Goal: Transaction & Acquisition: Purchase product/service

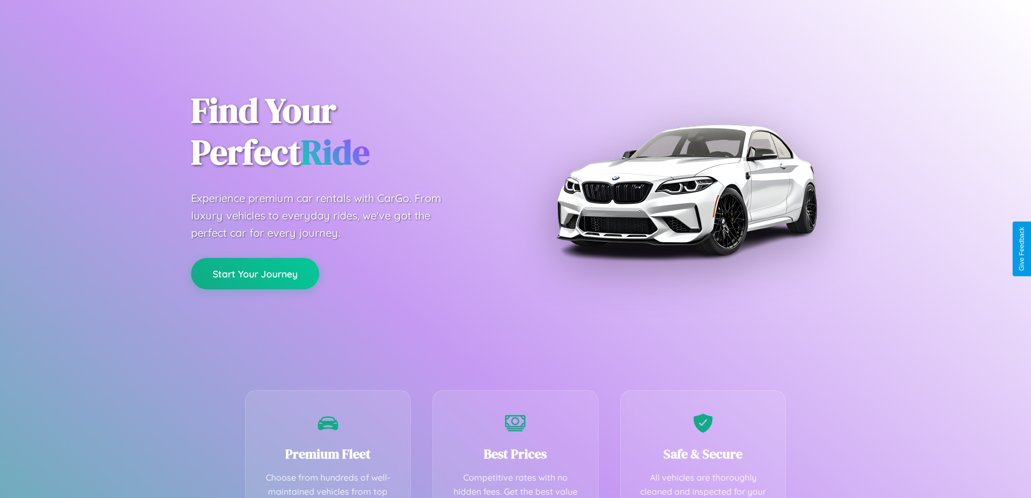
scroll to position [316, 0]
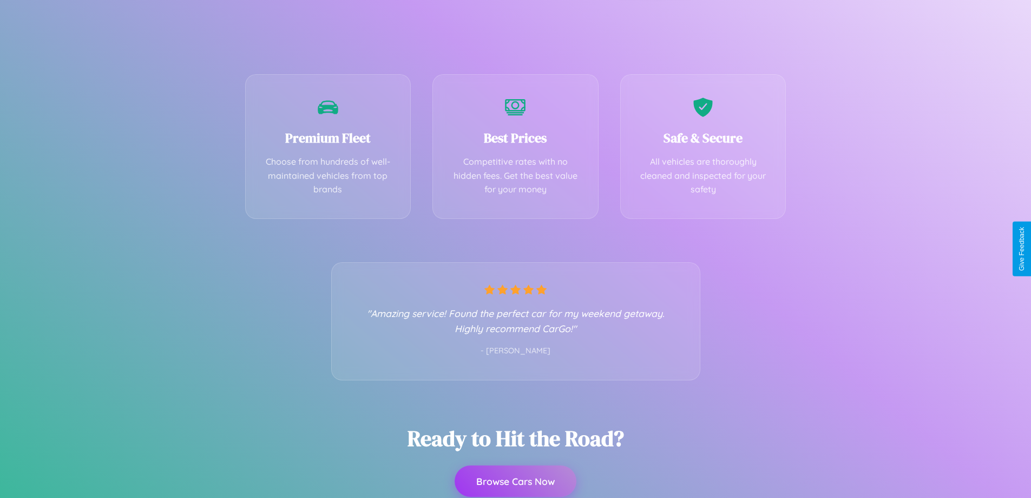
click at [515, 481] on button "Browse Cars Now" at bounding box center [516, 480] width 122 height 31
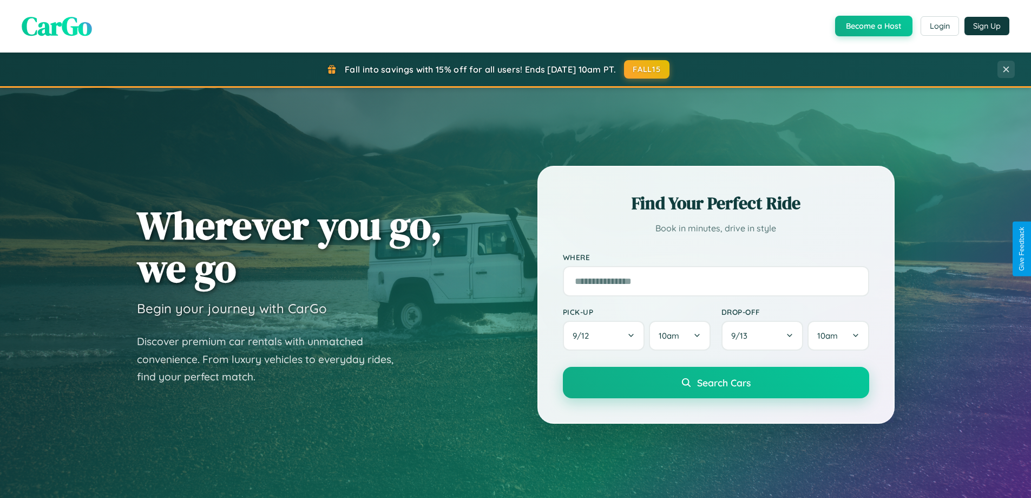
scroll to position [2083, 0]
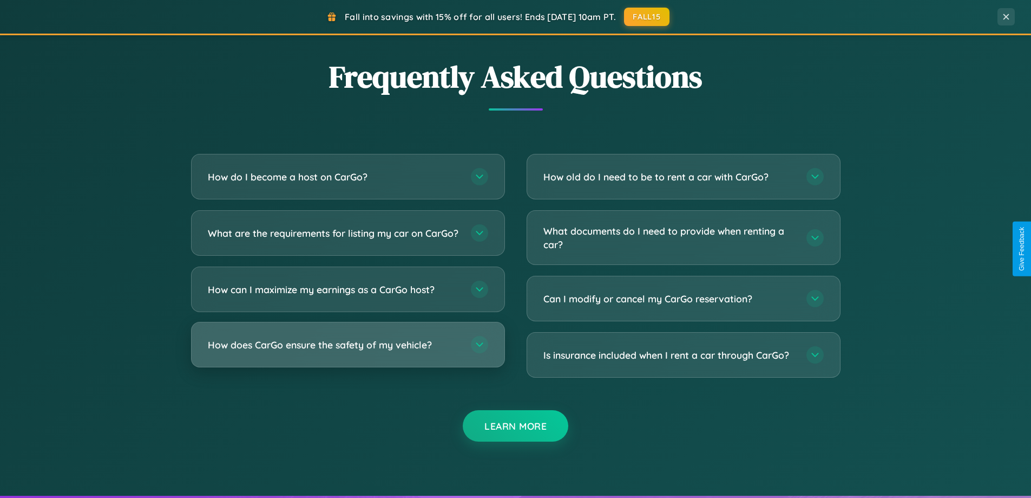
click at [348, 351] on h3 "How does CarGo ensure the safety of my vehicle?" at bounding box center [334, 345] width 252 height 14
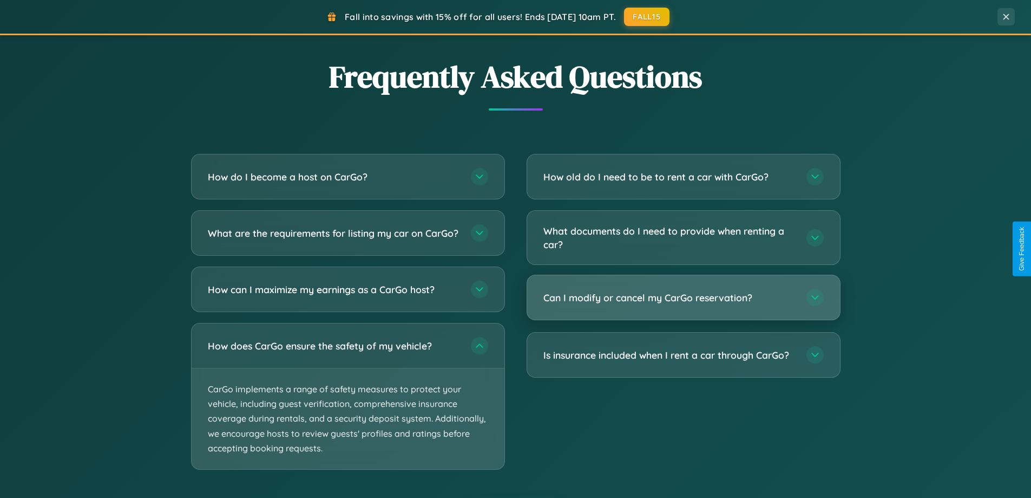
click at [683, 298] on h3 "Can I modify or cancel my CarGo reservation?" at bounding box center [670, 298] width 252 height 14
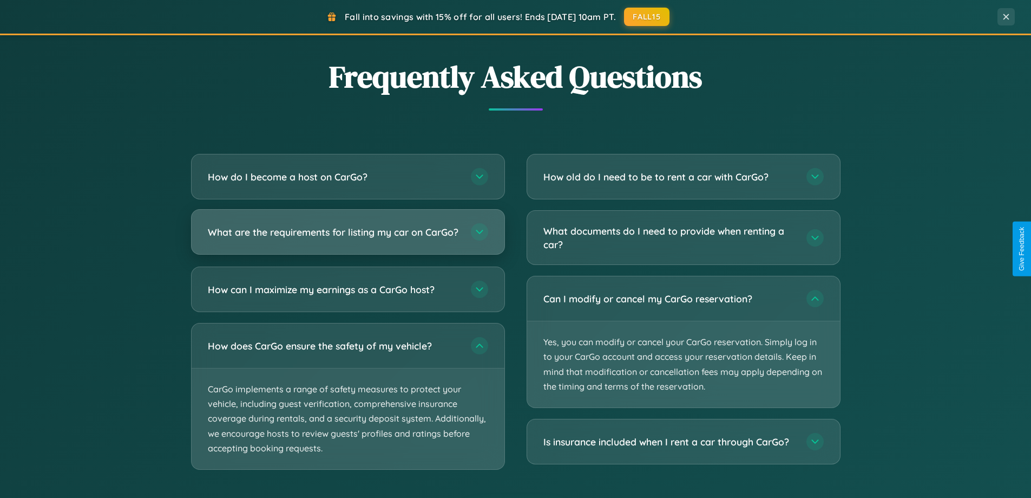
click at [348, 236] on h3 "What are the requirements for listing my car on CarGo?" at bounding box center [334, 232] width 252 height 14
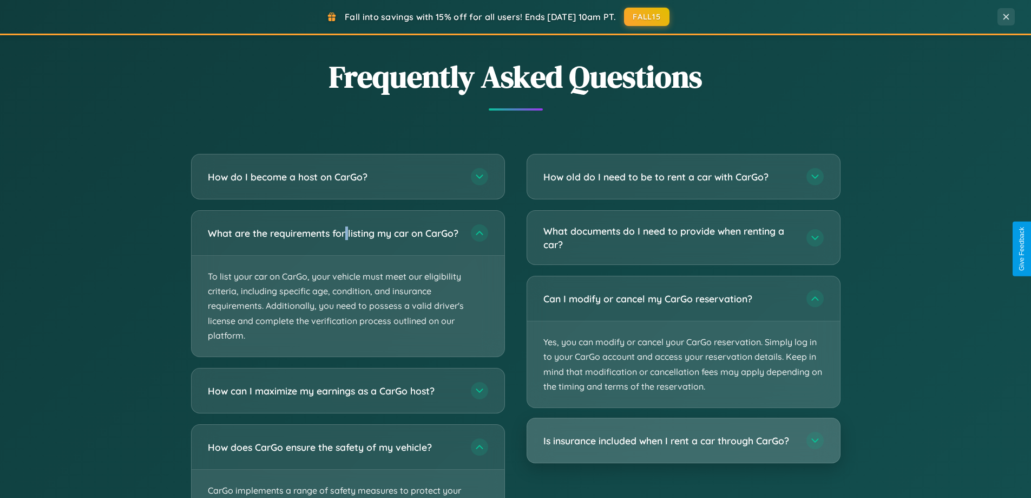
click at [683, 441] on h3 "Is insurance included when I rent a car through CarGo?" at bounding box center [670, 441] width 252 height 14
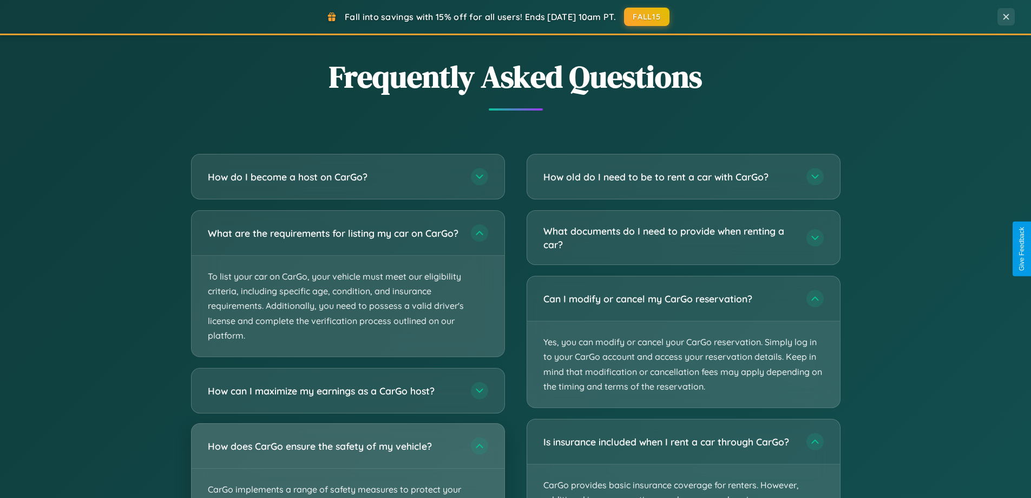
click at [348, 465] on div "How does CarGo ensure the safety of my vehicle?" at bounding box center [348, 445] width 313 height 44
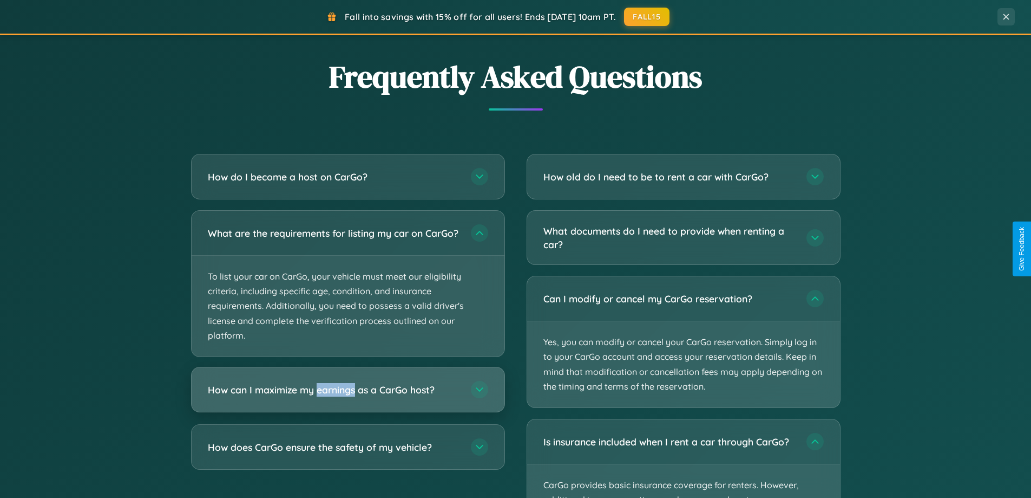
click at [348, 396] on h3 "How can I maximize my earnings as a CarGo host?" at bounding box center [334, 390] width 252 height 14
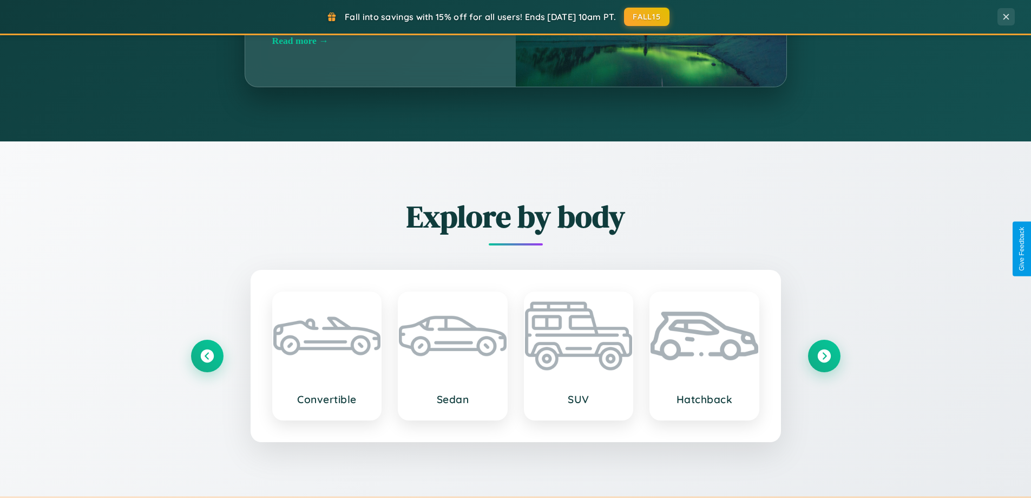
scroll to position [745, 0]
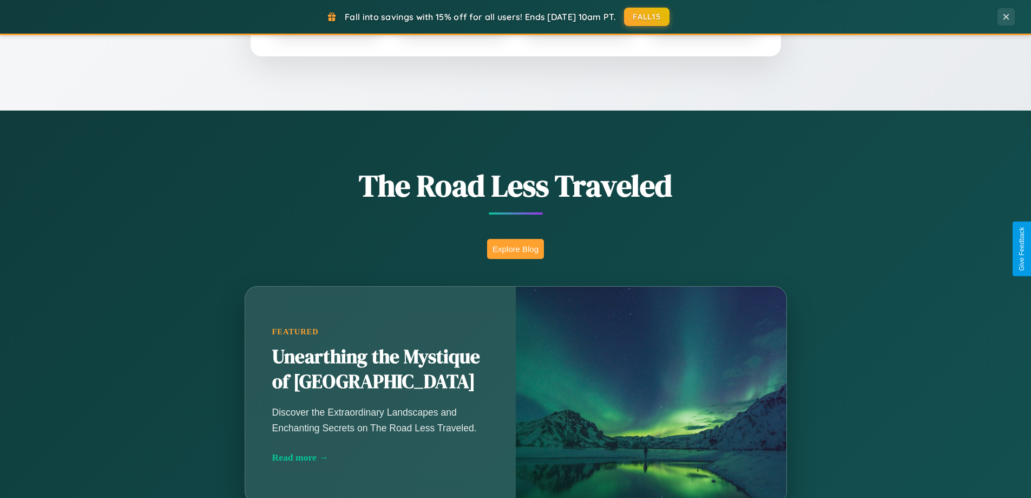
click at [515, 248] on button "Explore Blog" at bounding box center [515, 249] width 57 height 20
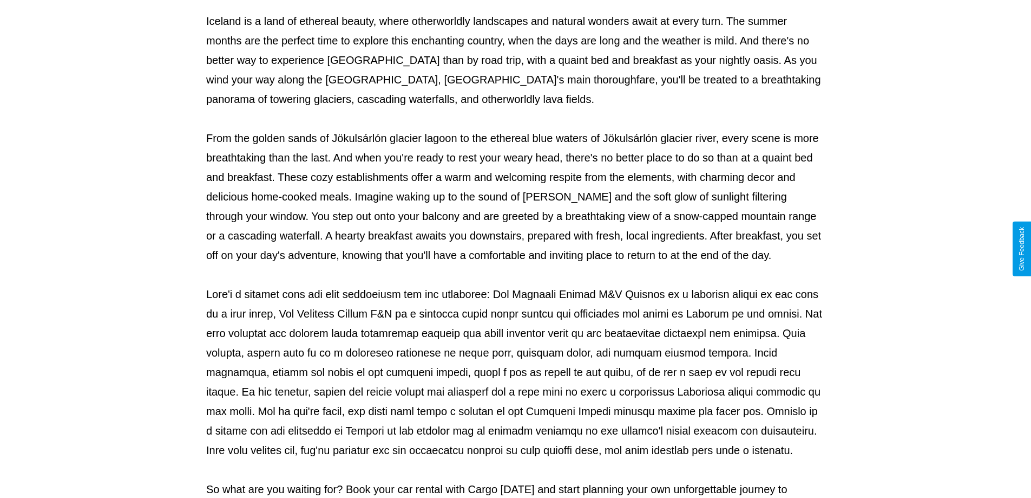
scroll to position [350, 0]
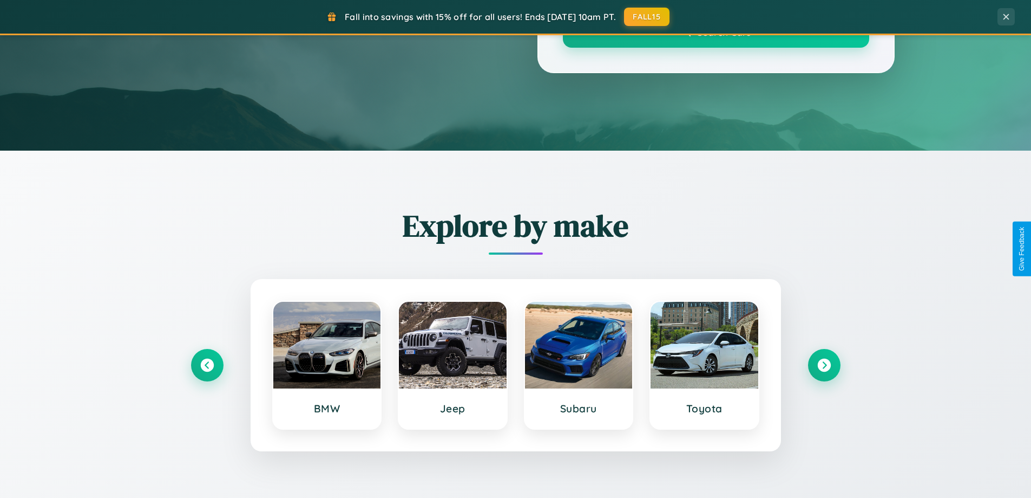
scroll to position [745, 0]
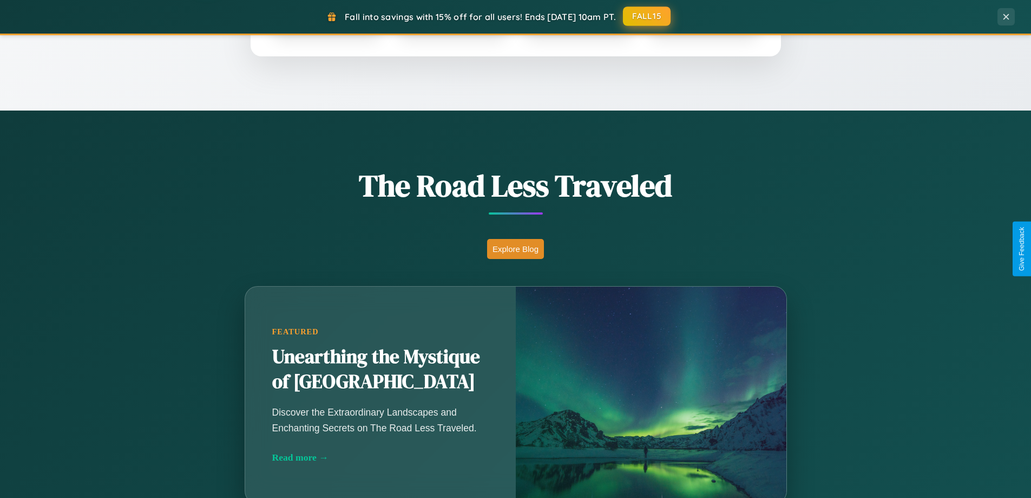
click at [647, 16] on button "FALL15" at bounding box center [647, 15] width 48 height 19
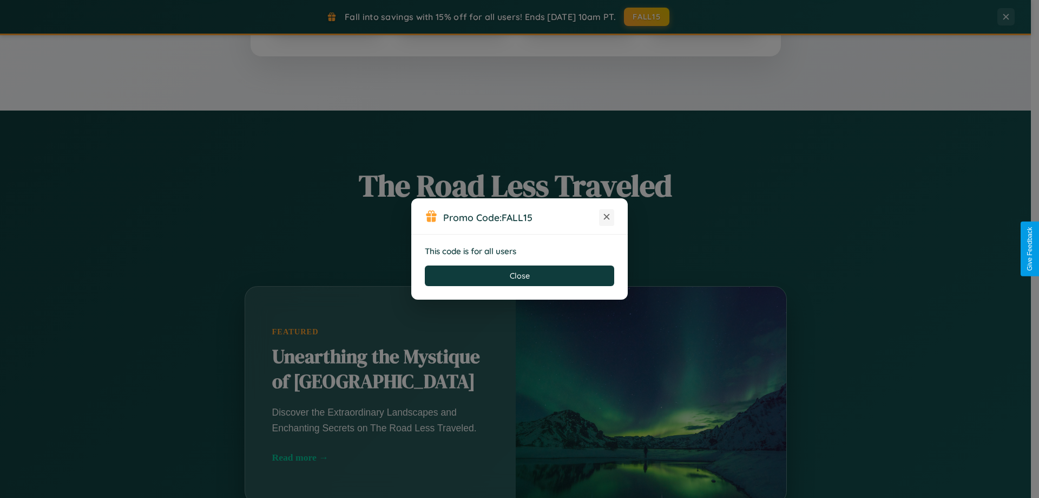
click at [607, 217] on icon at bounding box center [606, 216] width 11 height 11
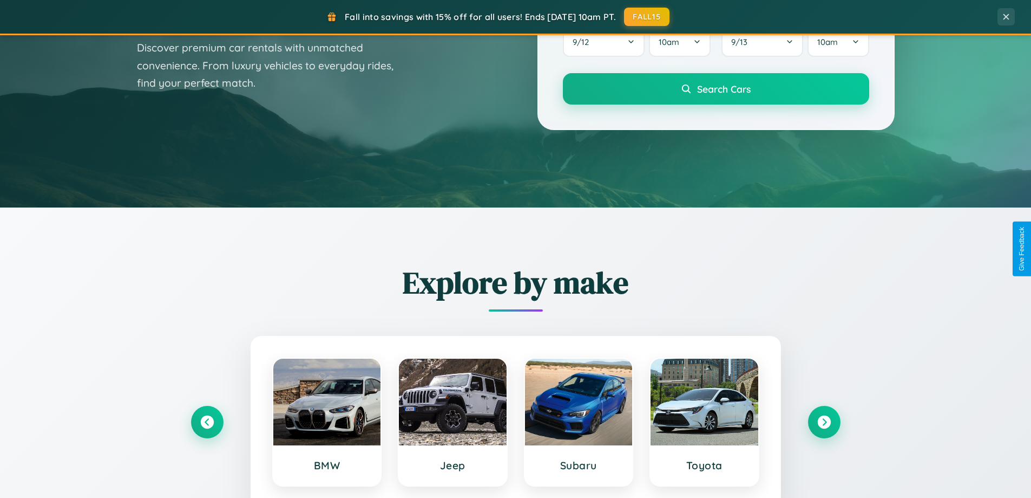
scroll to position [32, 0]
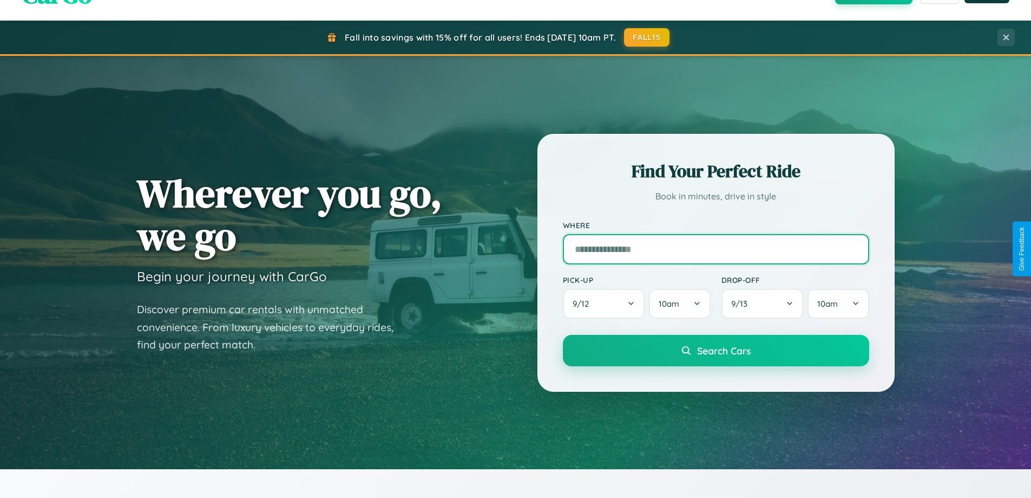
click at [716, 248] on input "text" at bounding box center [716, 249] width 306 height 30
type input "**********"
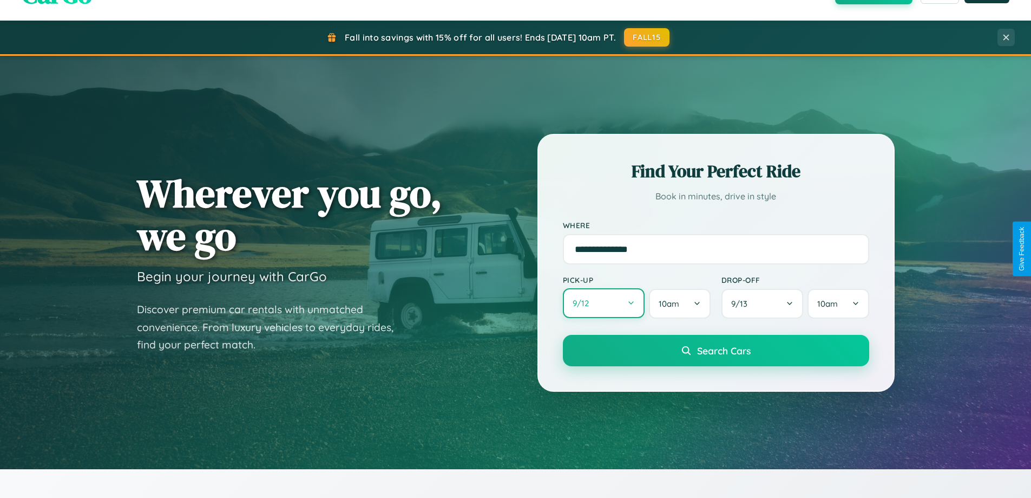
click at [604, 303] on button "9 / 12" at bounding box center [604, 303] width 82 height 30
select select "*"
select select "****"
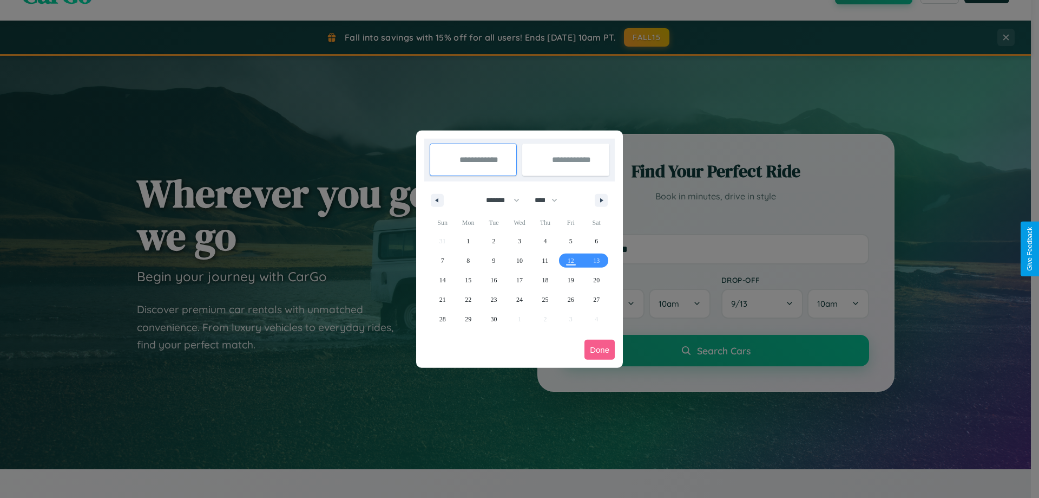
drag, startPoint x: 498, startPoint y: 200, endPoint x: 520, endPoint y: 217, distance: 27.7
click at [498, 200] on select "******* ******** ***** ***** *** **** **** ****** ********* ******* ******** **…" at bounding box center [501, 200] width 46 height 18
select select "*"
drag, startPoint x: 551, startPoint y: 200, endPoint x: 520, endPoint y: 217, distance: 35.9
click at [551, 200] on select "**** **** **** **** **** **** **** **** **** **** **** **** **** **** **** ****…" at bounding box center [545, 200] width 32 height 18
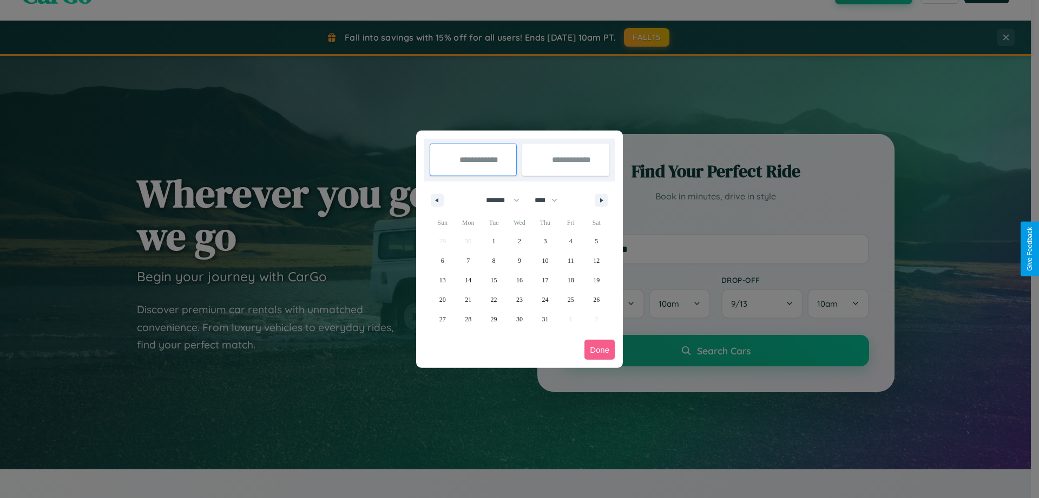
select select "****"
click at [597, 240] on span "4" at bounding box center [596, 240] width 3 height 19
type input "**********"
click at [597, 260] on span "11" at bounding box center [596, 260] width 6 height 19
type input "**********"
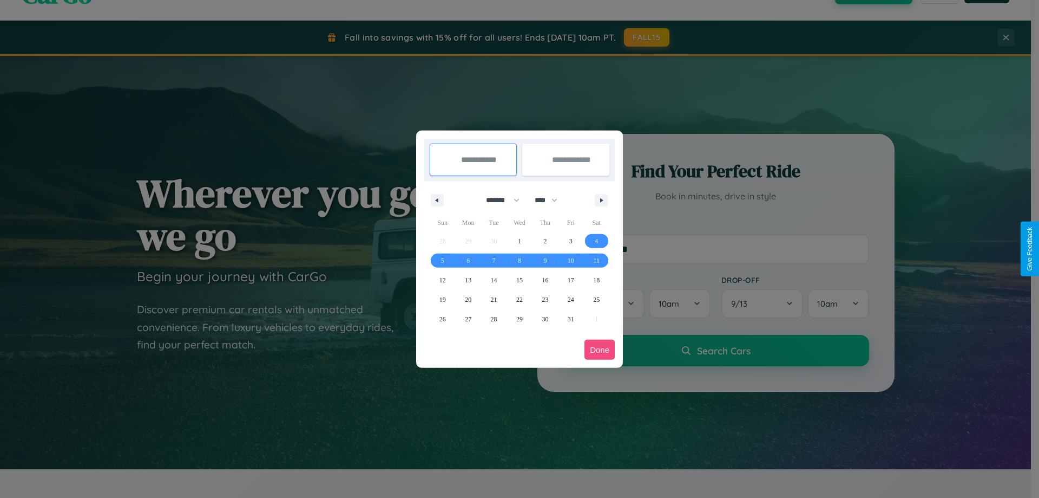
click at [600, 349] on button "Done" at bounding box center [600, 349] width 30 height 20
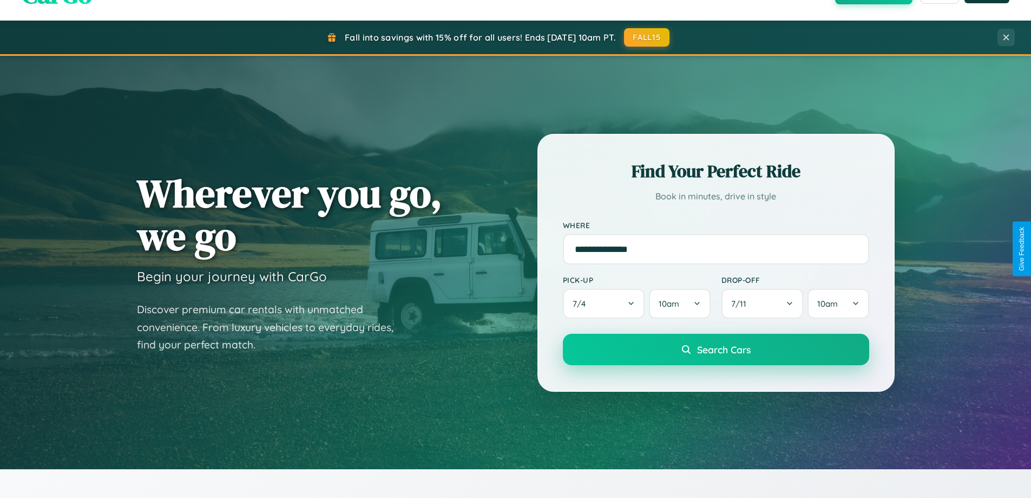
click at [716, 349] on span "Search Cars" at bounding box center [724, 349] width 54 height 12
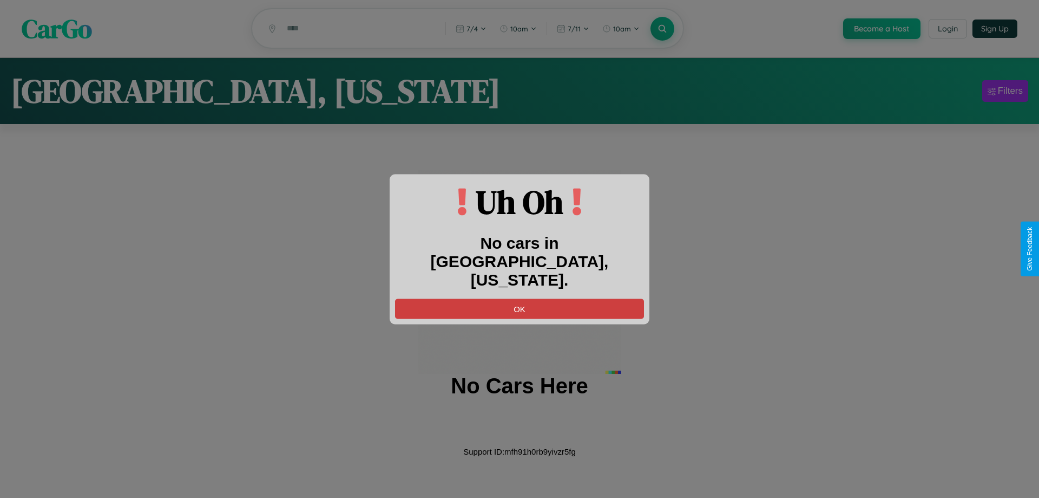
click at [520, 298] on button "OK" at bounding box center [519, 308] width 249 height 20
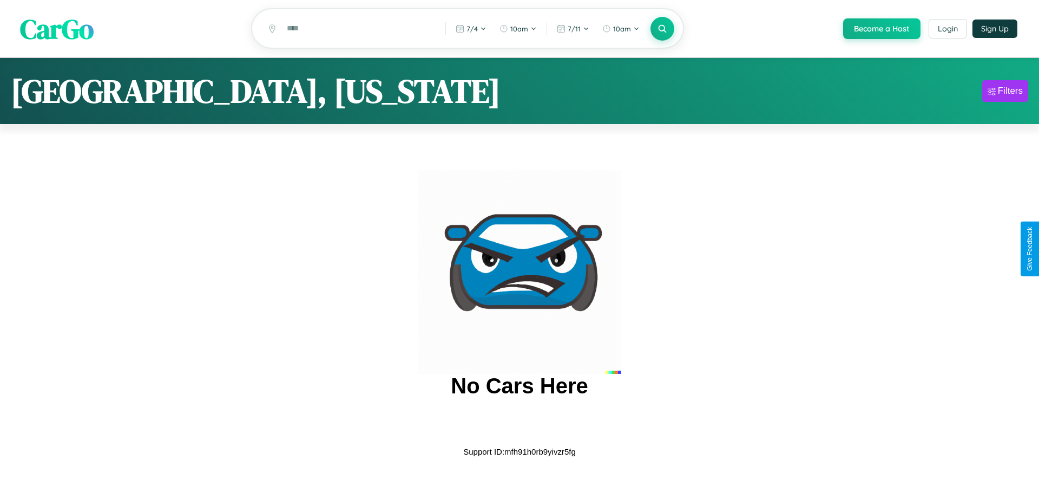
click at [57, 29] on span "CarGo" at bounding box center [57, 28] width 74 height 37
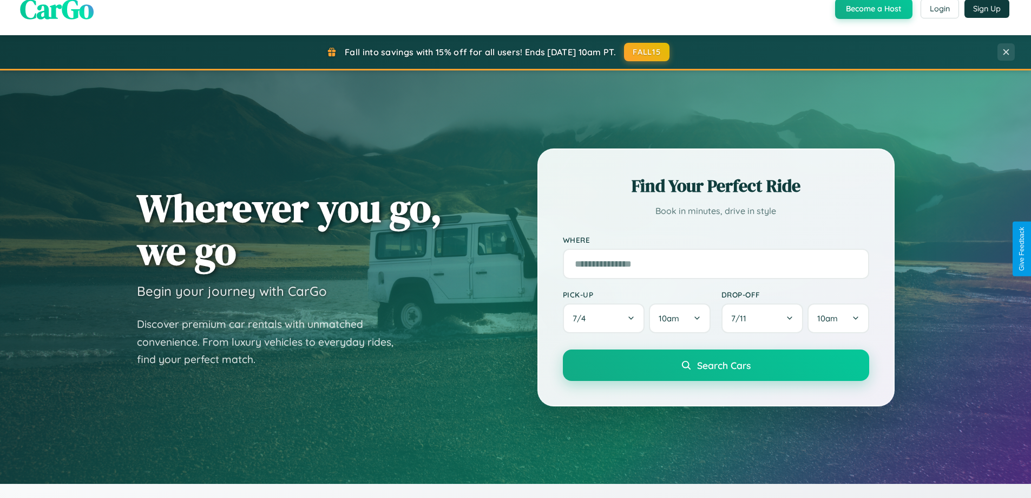
scroll to position [32, 0]
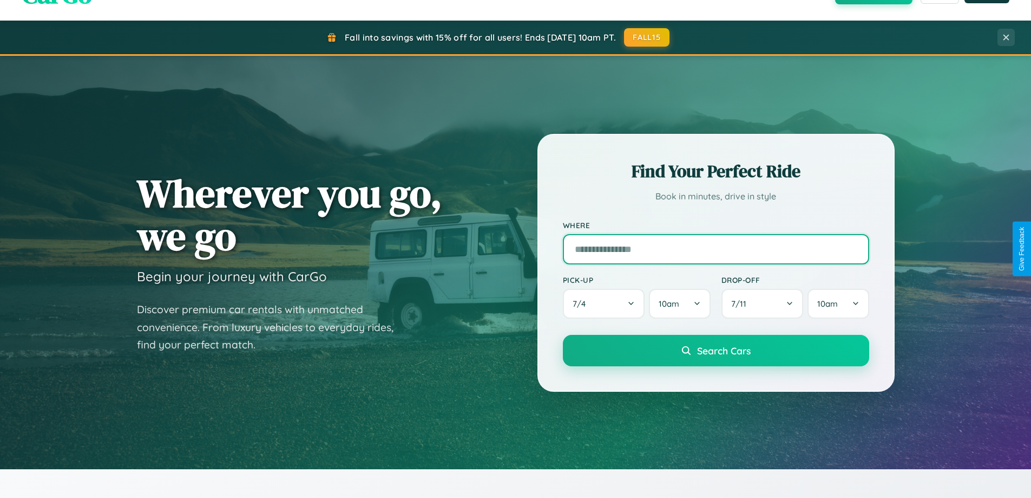
click at [716, 248] on input "text" at bounding box center [716, 249] width 306 height 30
type input "*********"
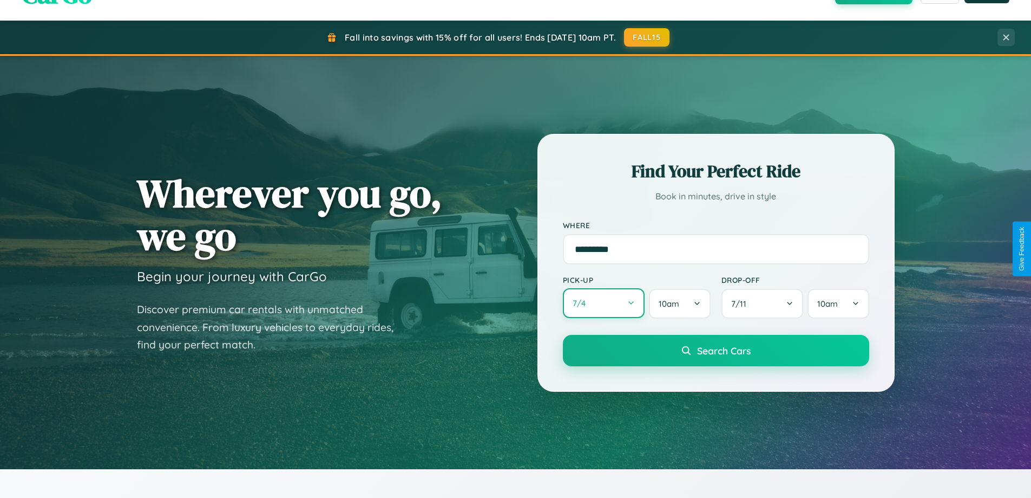
click at [604, 303] on button "7 / 4" at bounding box center [604, 303] width 82 height 30
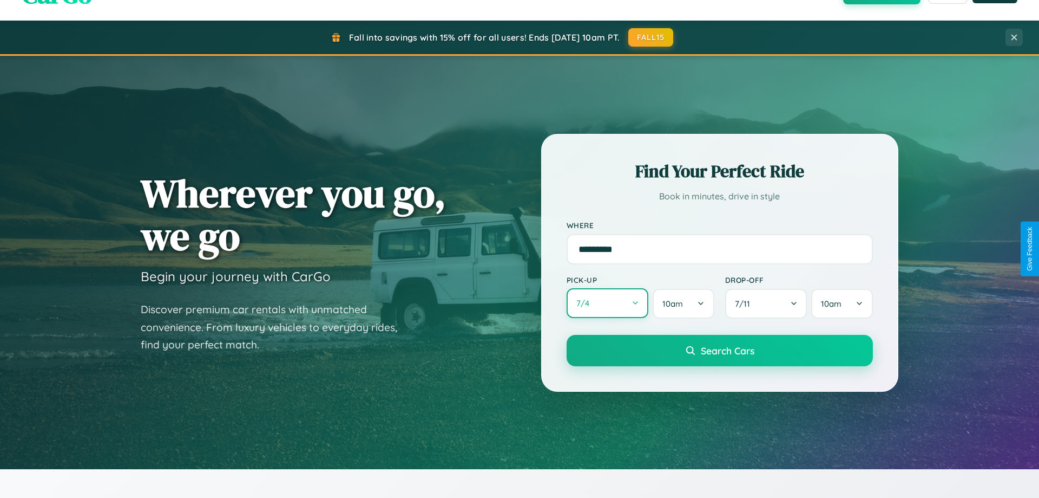
select select "*"
select select "****"
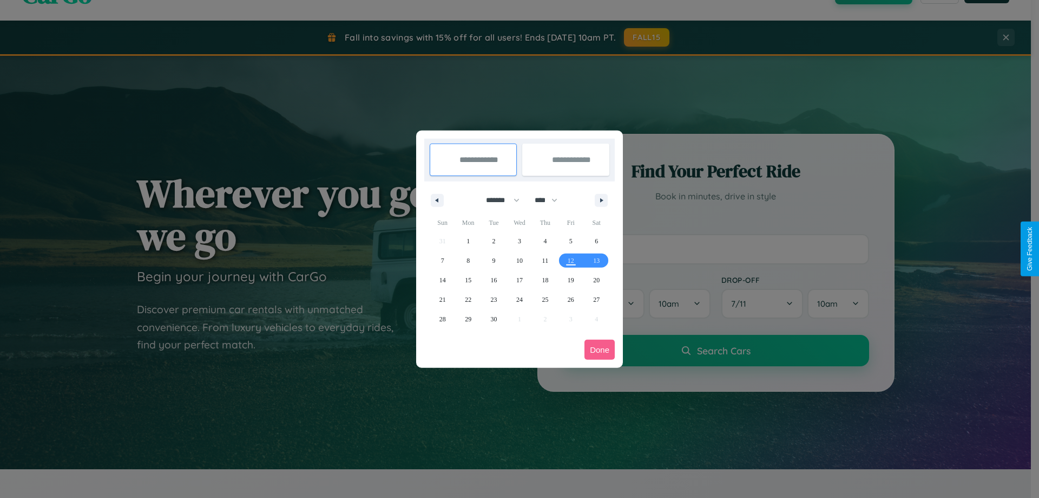
drag, startPoint x: 498, startPoint y: 200, endPoint x: 520, endPoint y: 217, distance: 27.7
click at [498, 200] on select "******* ******** ***** ***** *** **** **** ****** ********* ******* ******** **…" at bounding box center [501, 200] width 46 height 18
select select "*"
drag, startPoint x: 551, startPoint y: 200, endPoint x: 520, endPoint y: 217, distance: 35.9
click at [551, 200] on select "**** **** **** **** **** **** **** **** **** **** **** **** **** **** **** ****…" at bounding box center [545, 200] width 32 height 18
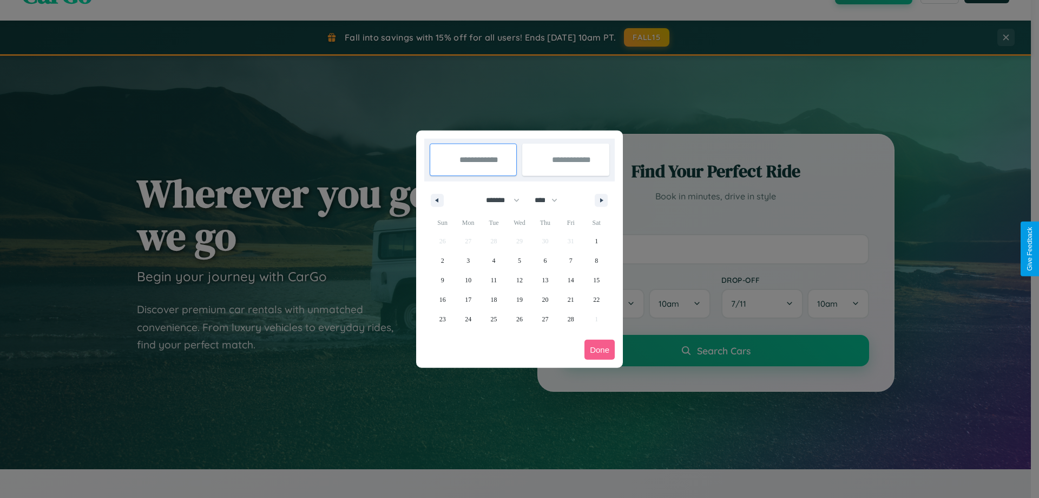
select select "****"
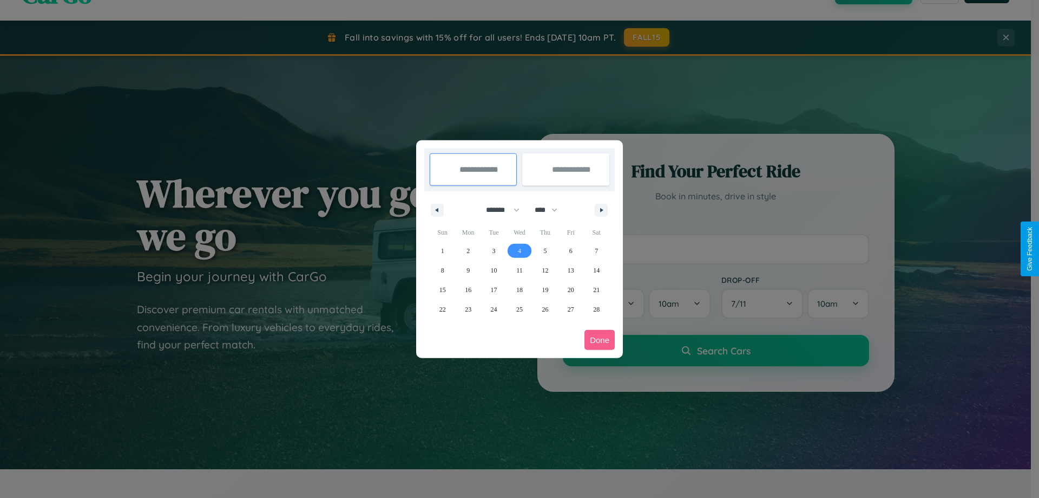
click at [519, 250] on span "4" at bounding box center [519, 250] width 3 height 19
type input "**********"
click at [545, 250] on span "5" at bounding box center [545, 250] width 3 height 19
type input "**********"
click at [600, 339] on button "Done" at bounding box center [600, 340] width 30 height 20
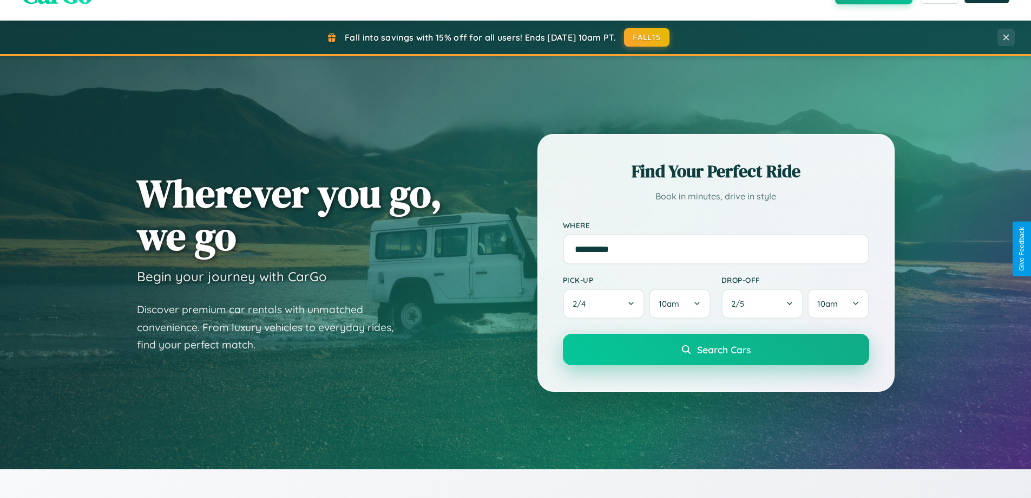
click at [716, 349] on span "Search Cars" at bounding box center [724, 349] width 54 height 12
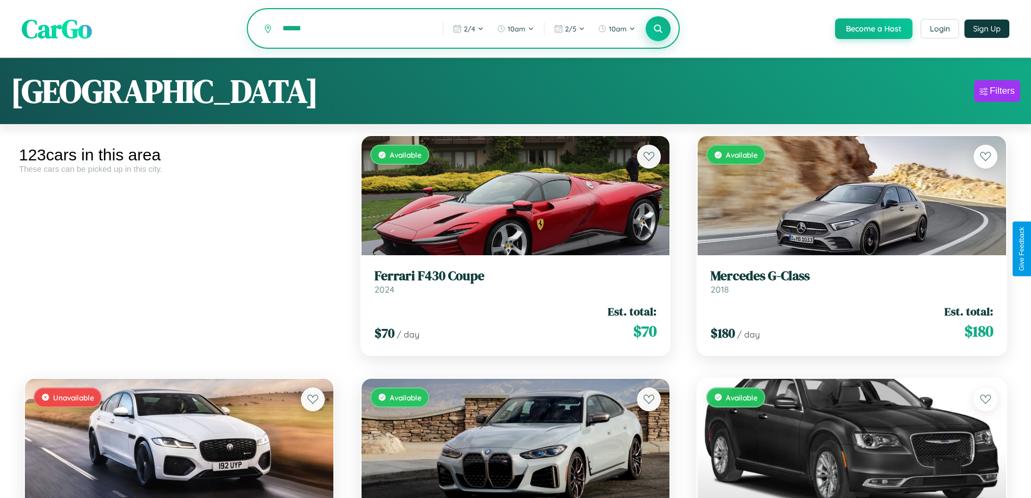
type input "******"
click at [658, 29] on icon at bounding box center [658, 28] width 10 height 10
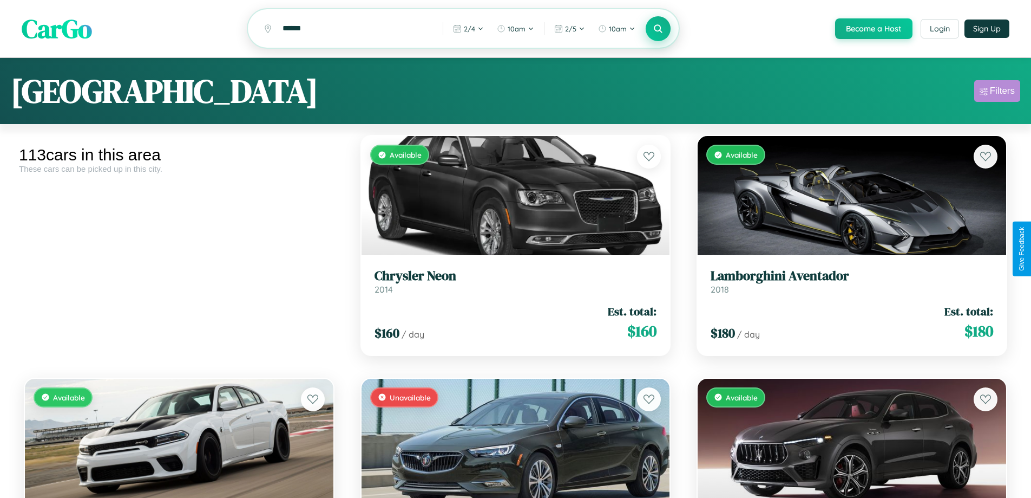
click at [997, 93] on div "Filters" at bounding box center [1002, 91] width 25 height 11
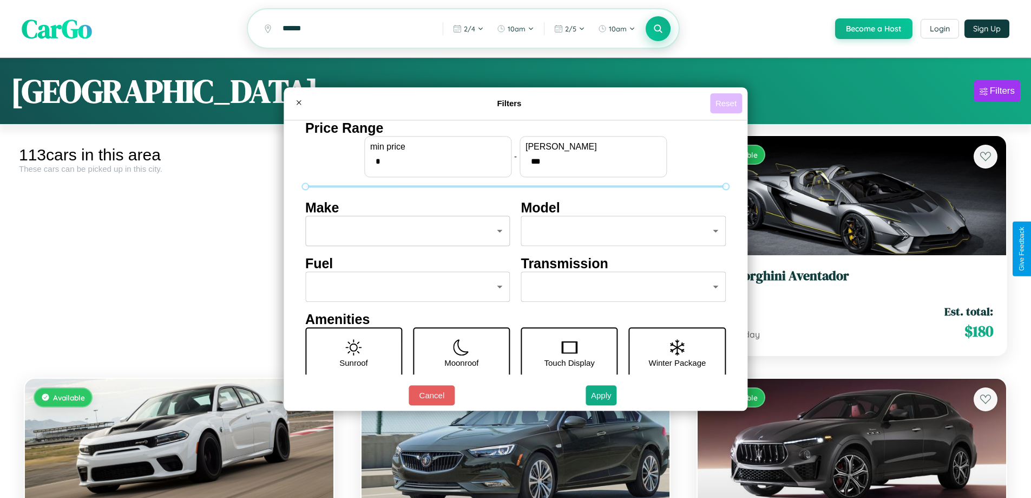
click at [728, 103] on button "Reset" at bounding box center [726, 103] width 32 height 20
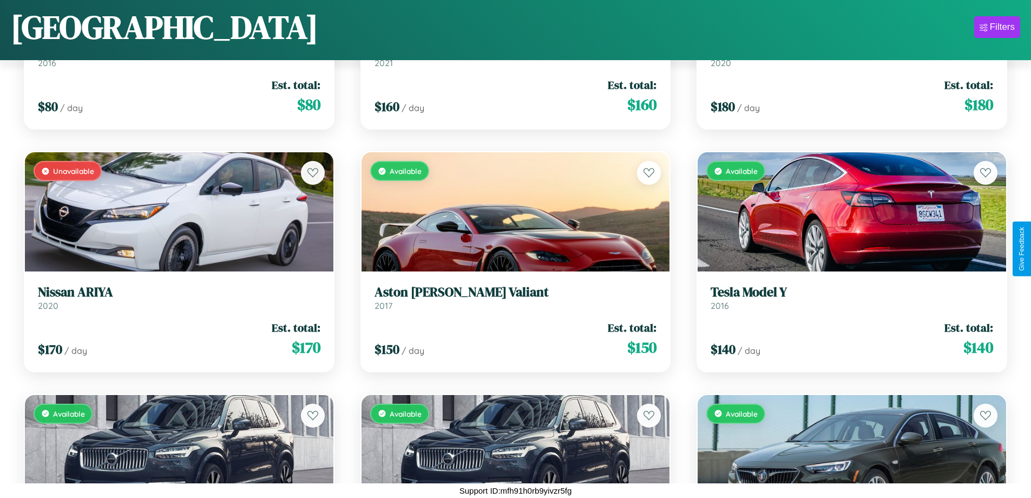
scroll to position [5243, 0]
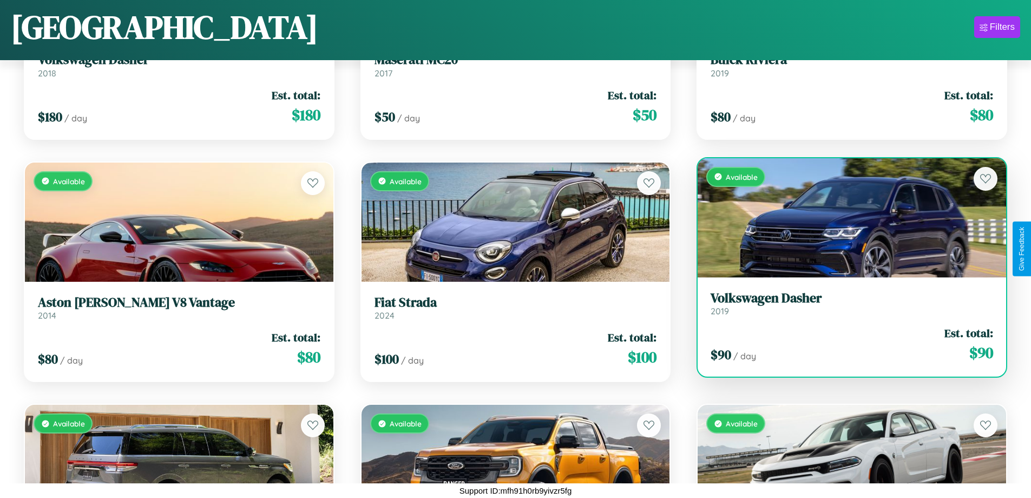
click at [845, 218] on div "Available" at bounding box center [852, 217] width 309 height 119
click at [845, 217] on div "Available" at bounding box center [852, 217] width 309 height 119
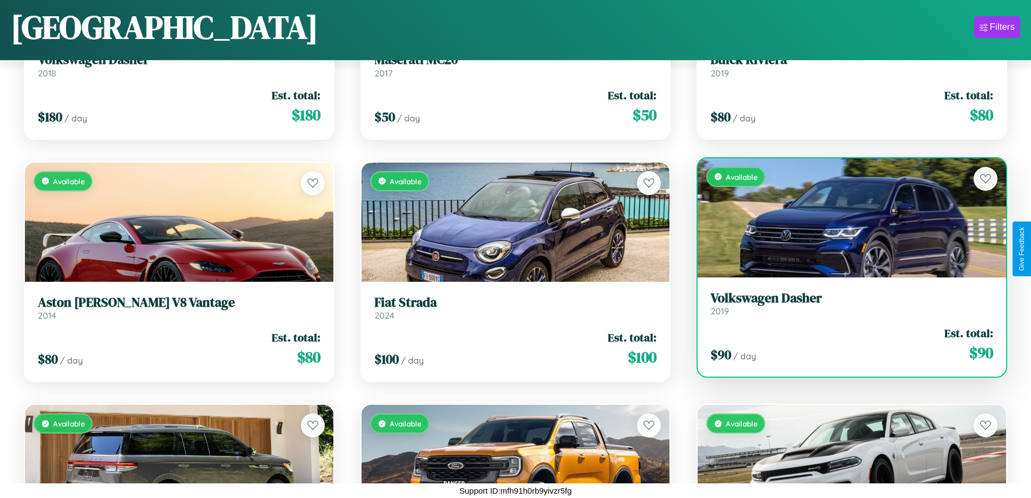
click at [845, 217] on div "Available" at bounding box center [852, 217] width 309 height 119
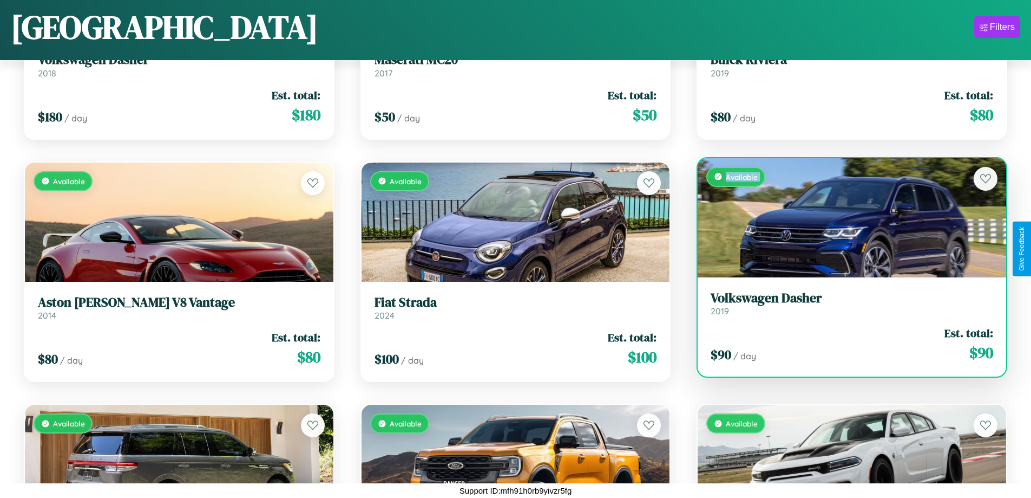
click at [845, 217] on div "Available" at bounding box center [852, 217] width 309 height 119
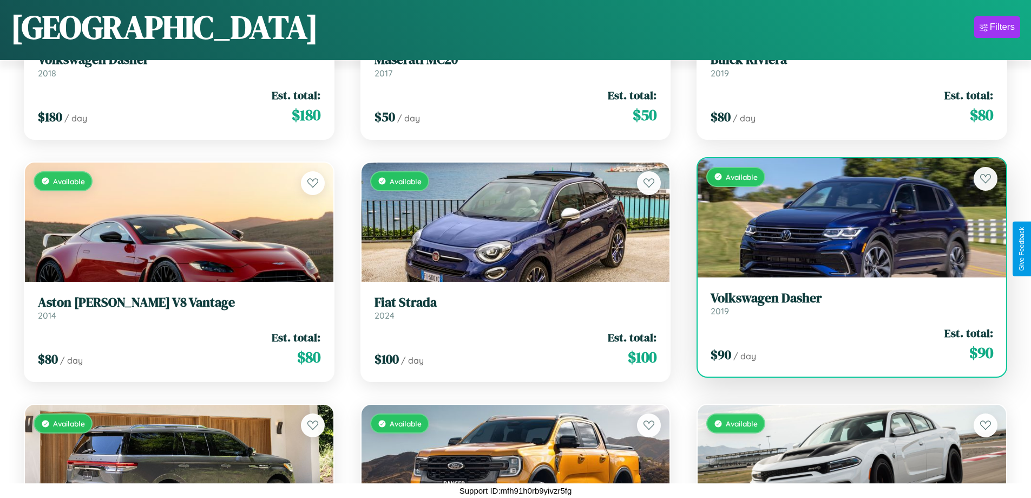
click at [845, 217] on div "Available" at bounding box center [852, 217] width 309 height 119
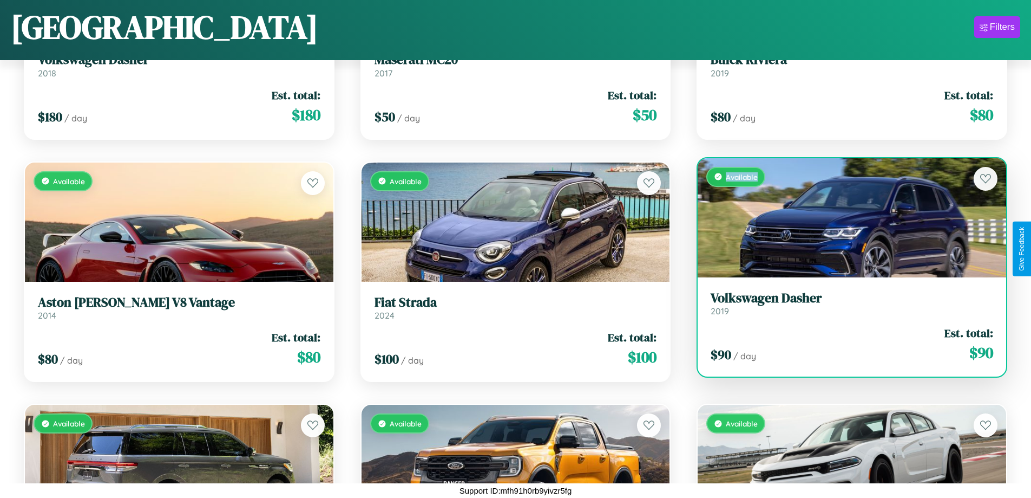
click at [845, 217] on div "Available" at bounding box center [852, 217] width 309 height 119
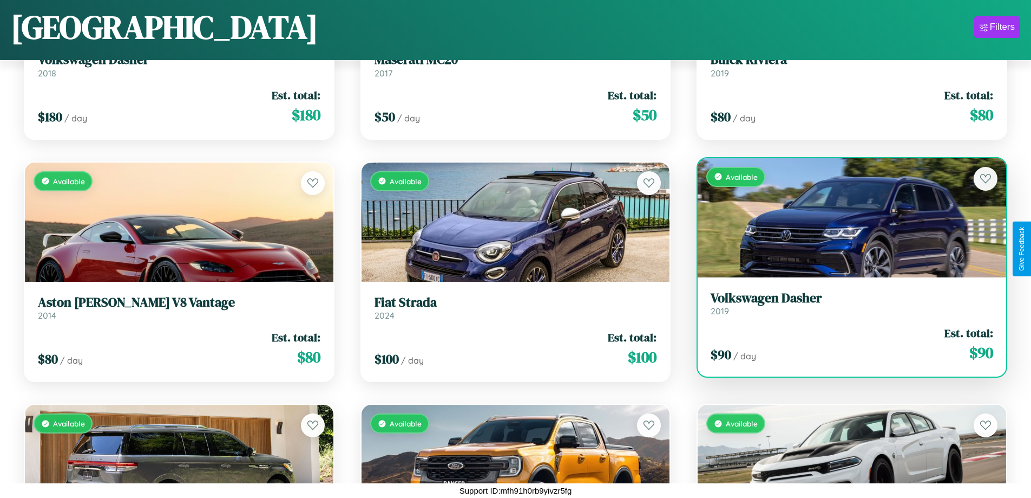
click at [845, 303] on h3 "Volkswagen Dasher" at bounding box center [852, 298] width 283 height 16
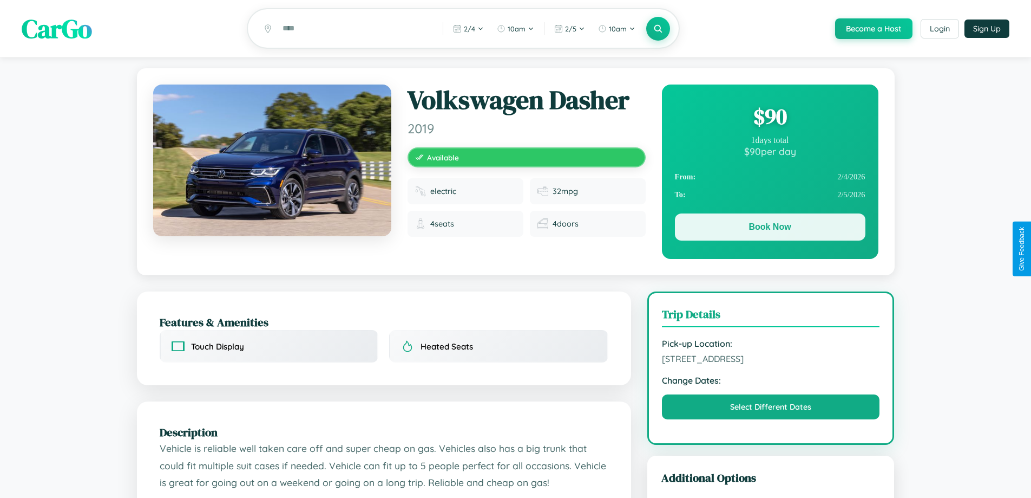
click at [770, 229] on button "Book Now" at bounding box center [770, 226] width 191 height 27
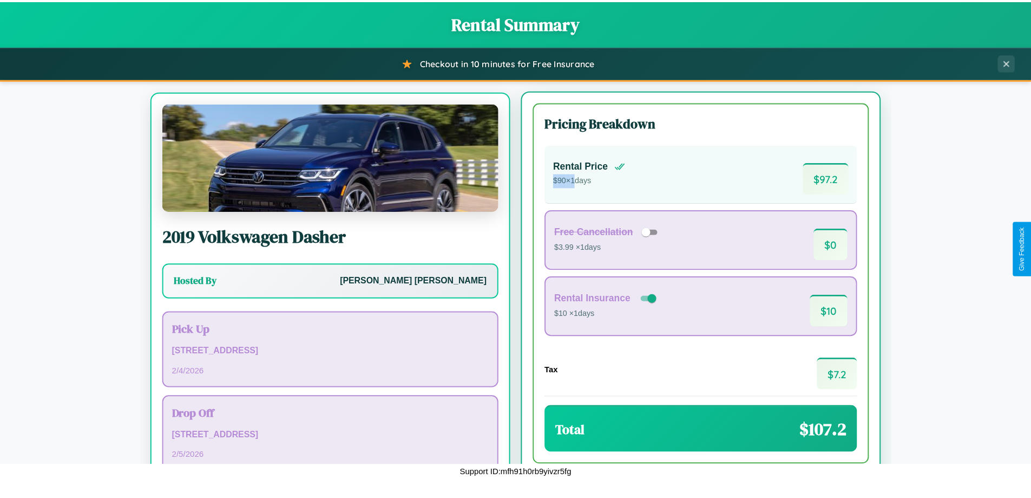
scroll to position [50, 0]
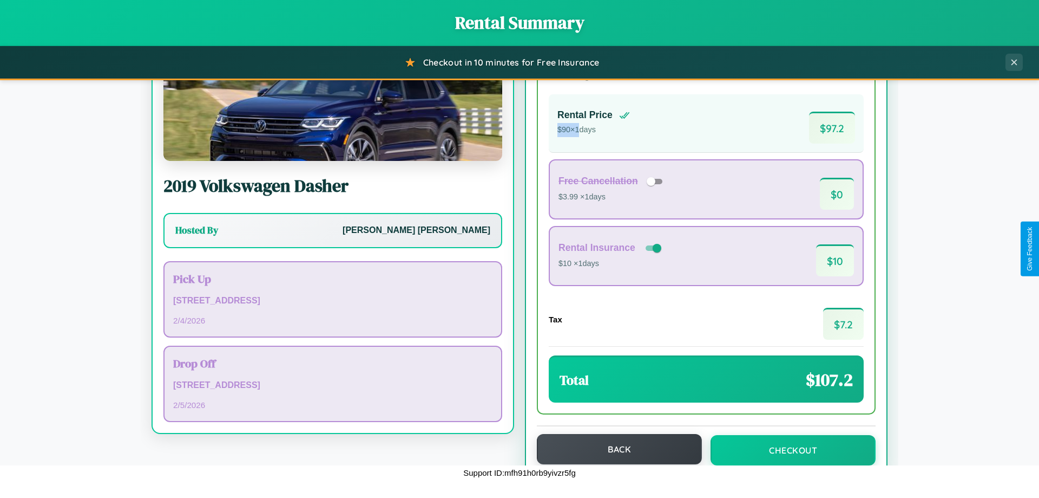
click at [614, 449] on button "Back" at bounding box center [619, 449] width 165 height 30
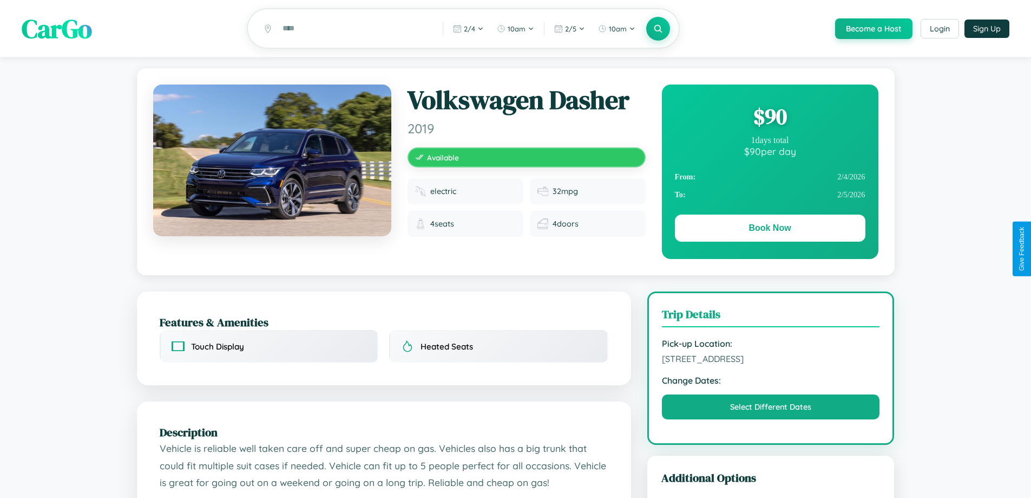
click at [770, 118] on div "$ 90" at bounding box center [770, 116] width 191 height 29
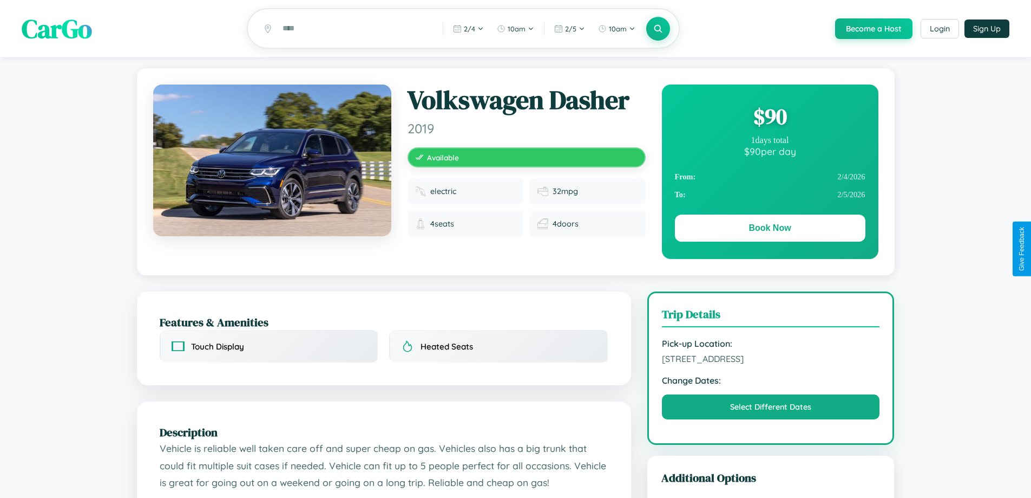
click at [770, 118] on div "$ 90" at bounding box center [770, 116] width 191 height 29
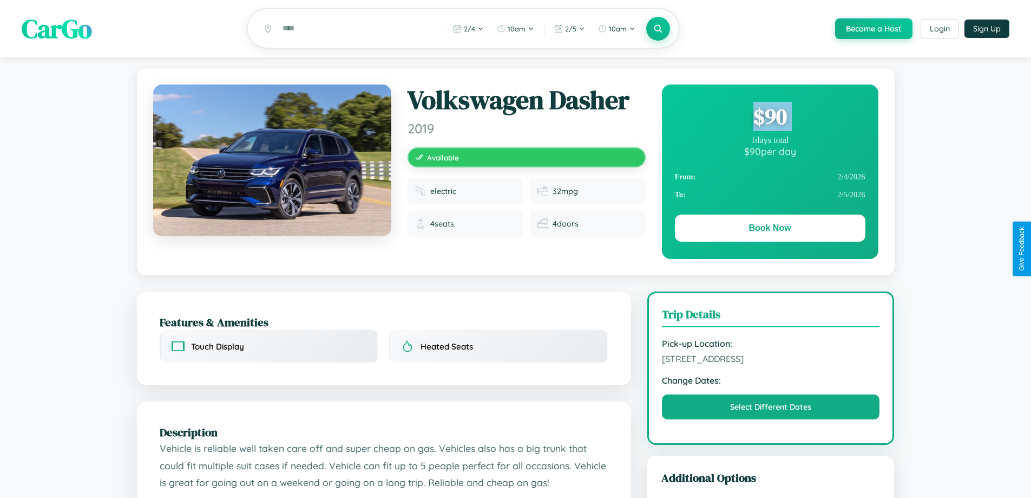
click at [770, 118] on div "$ 90" at bounding box center [770, 116] width 191 height 29
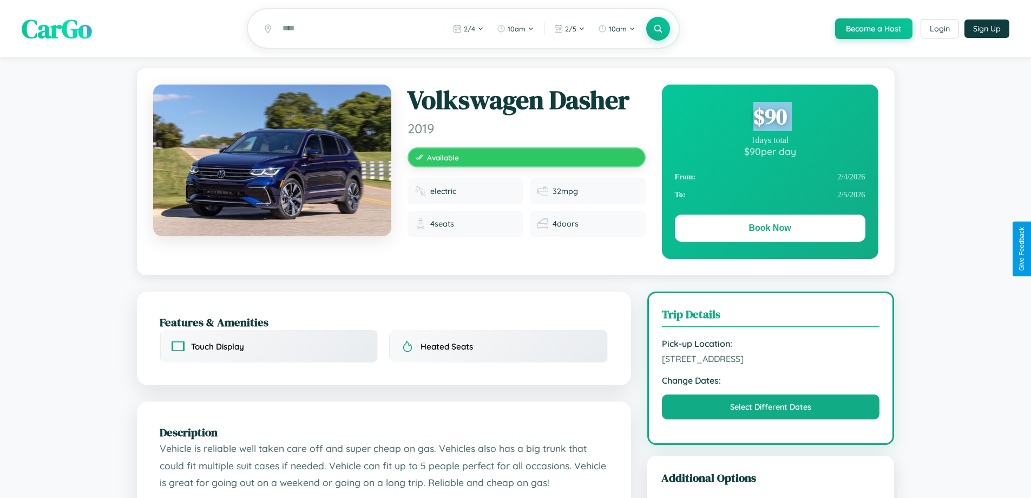
click at [770, 118] on div "$ 90" at bounding box center [770, 116] width 191 height 29
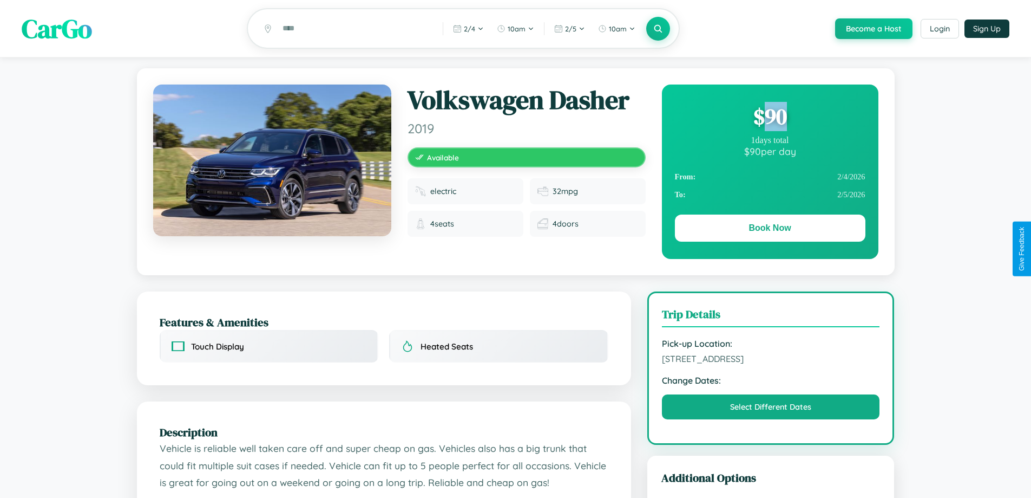
click at [770, 118] on div "$ 90" at bounding box center [770, 116] width 191 height 29
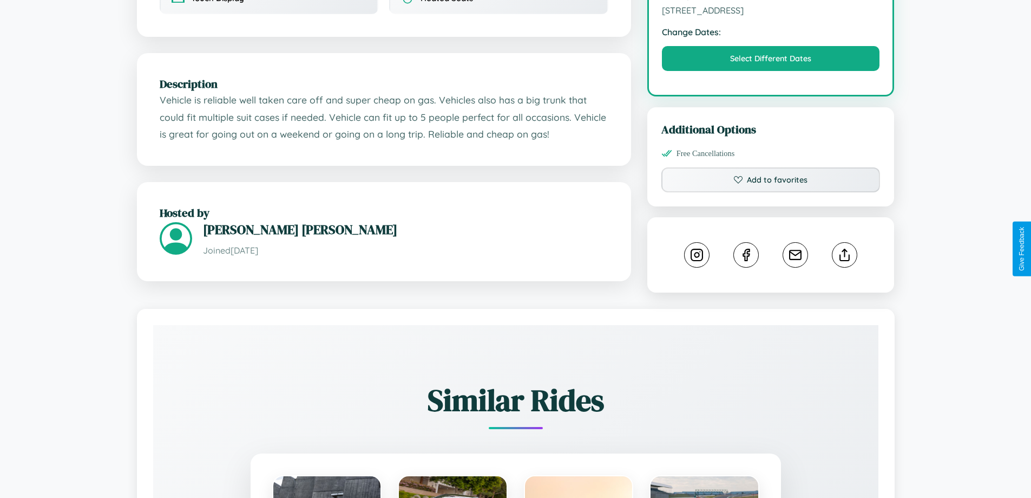
scroll to position [356, 0]
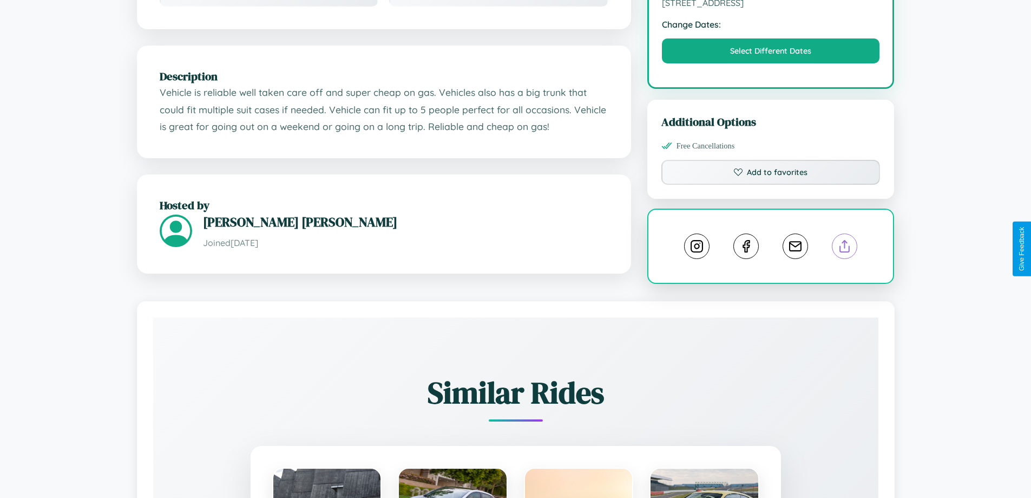
click at [845, 248] on line at bounding box center [845, 244] width 0 height 8
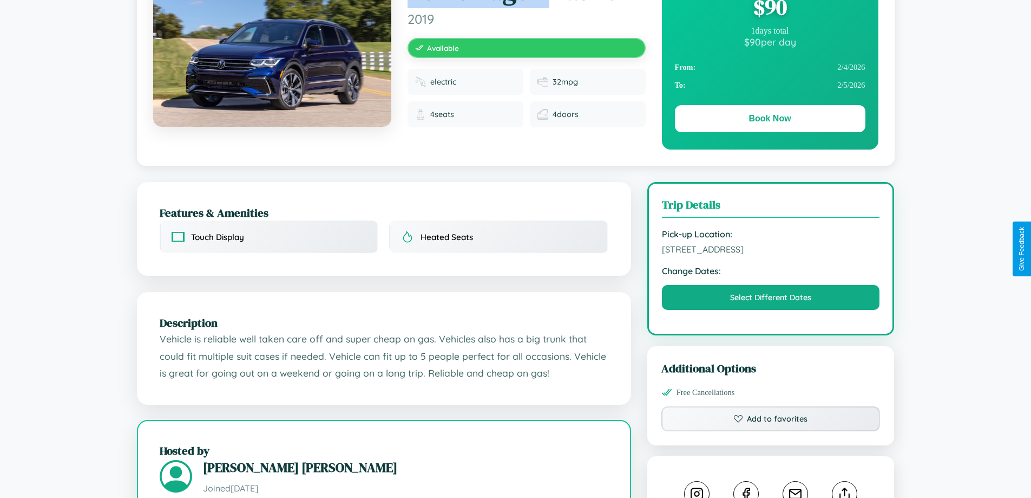
scroll to position [112, 0]
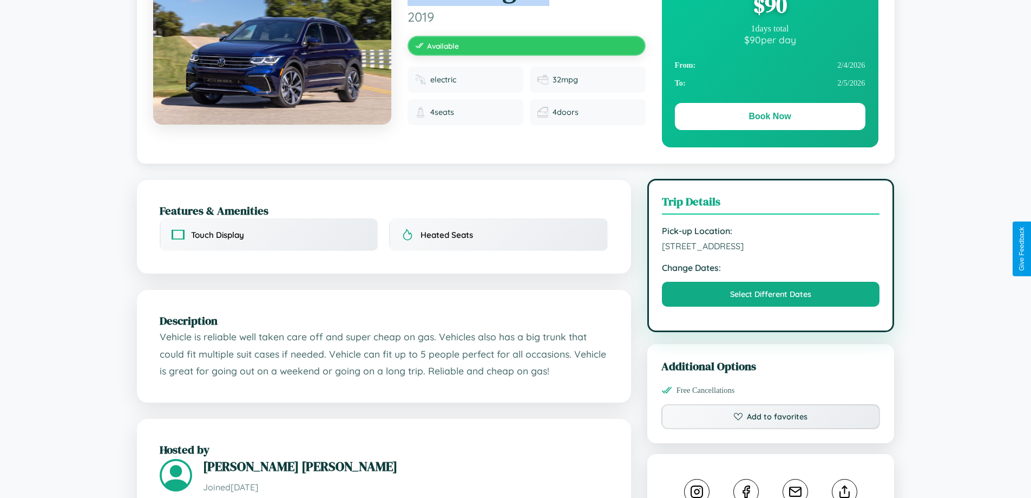
click at [771, 247] on span "[STREET_ADDRESS]" at bounding box center [771, 245] width 218 height 11
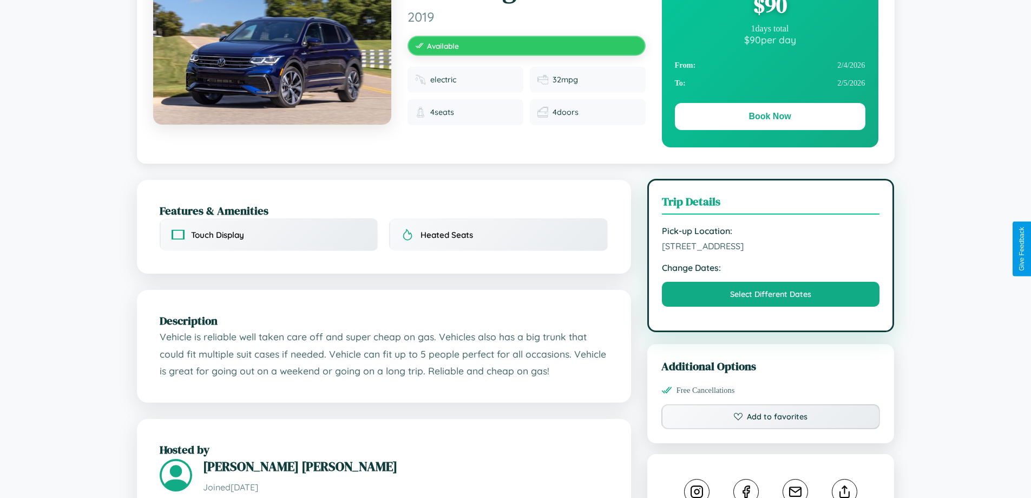
click at [771, 247] on span "[STREET_ADDRESS]" at bounding box center [771, 245] width 218 height 11
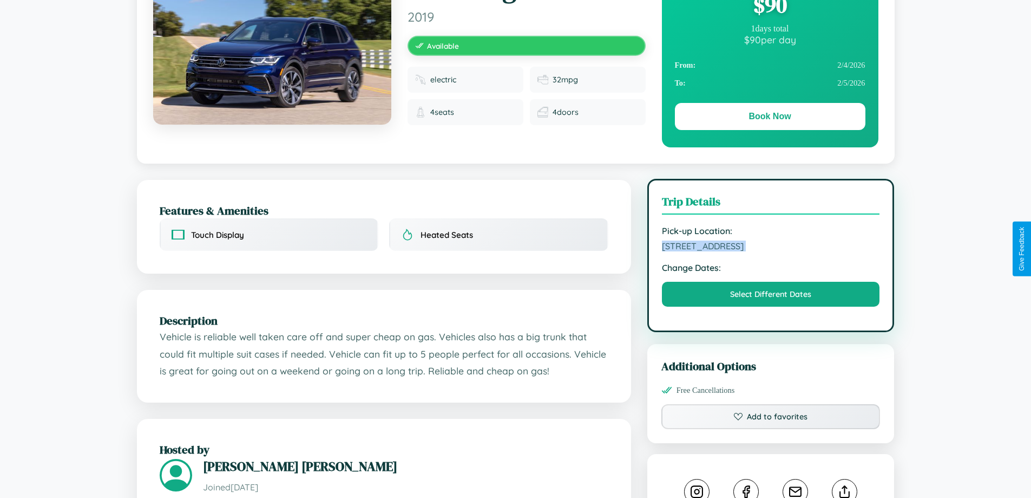
click at [771, 247] on span "[STREET_ADDRESS]" at bounding box center [771, 245] width 218 height 11
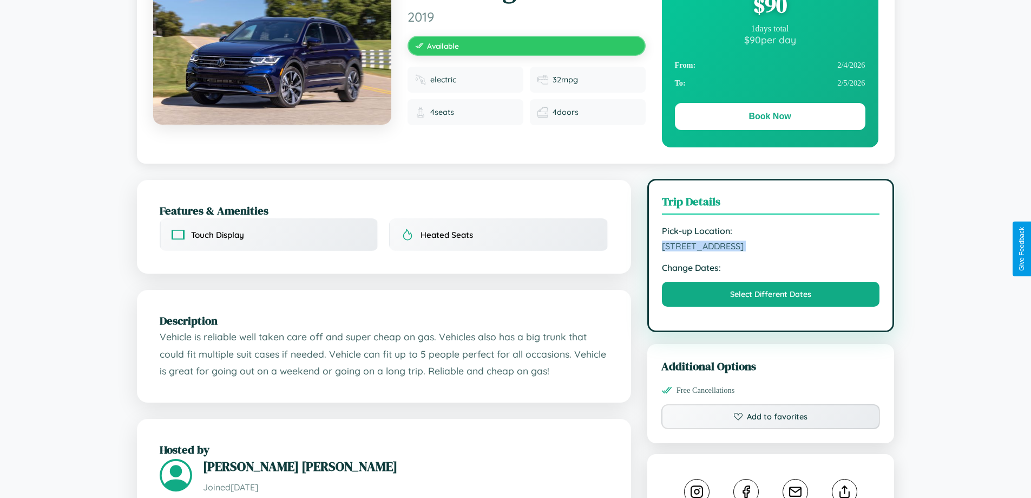
click at [771, 247] on span "[STREET_ADDRESS]" at bounding box center [771, 245] width 218 height 11
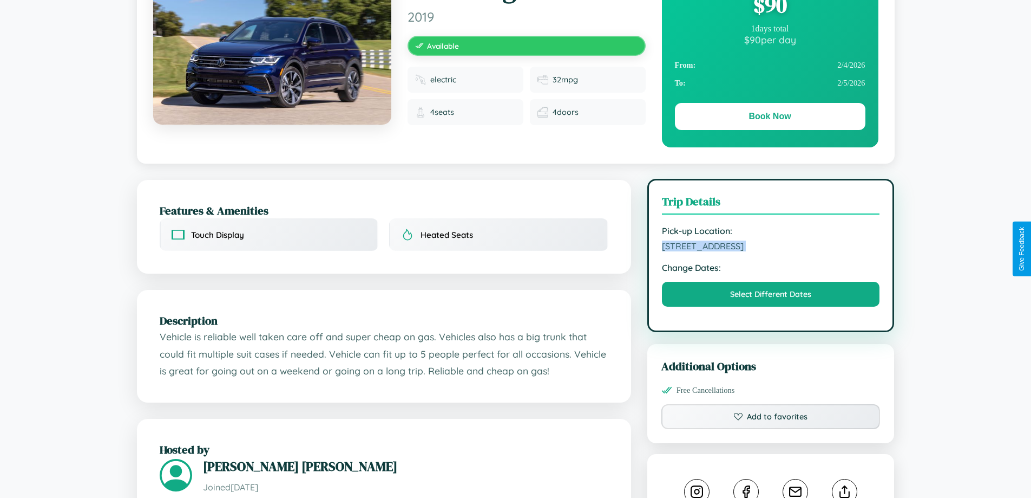
click at [771, 247] on span "[STREET_ADDRESS]" at bounding box center [771, 245] width 218 height 11
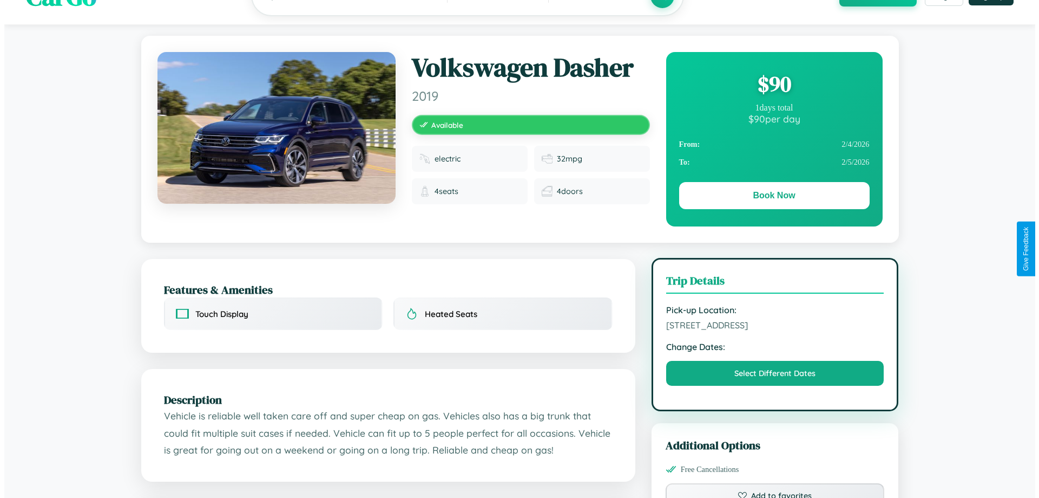
scroll to position [0, 0]
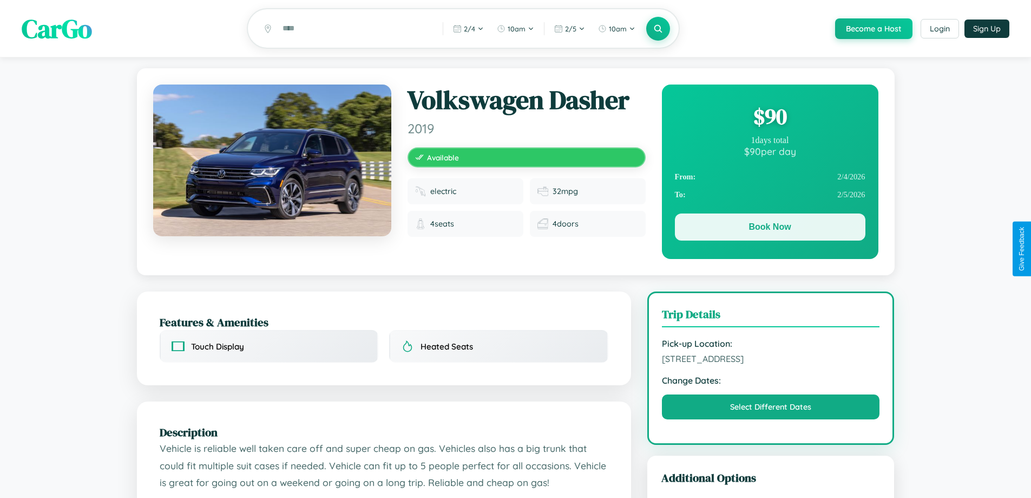
click at [770, 230] on button "Book Now" at bounding box center [770, 226] width 191 height 27
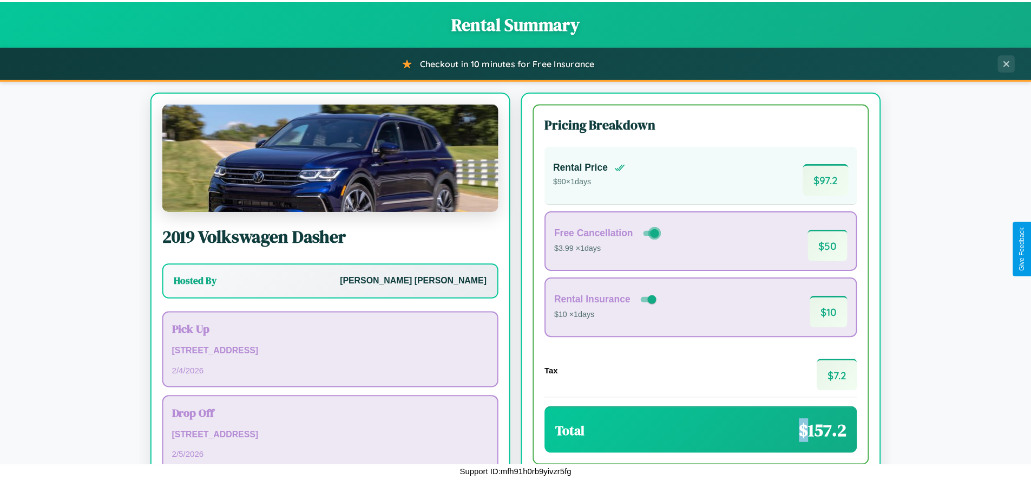
scroll to position [74, 0]
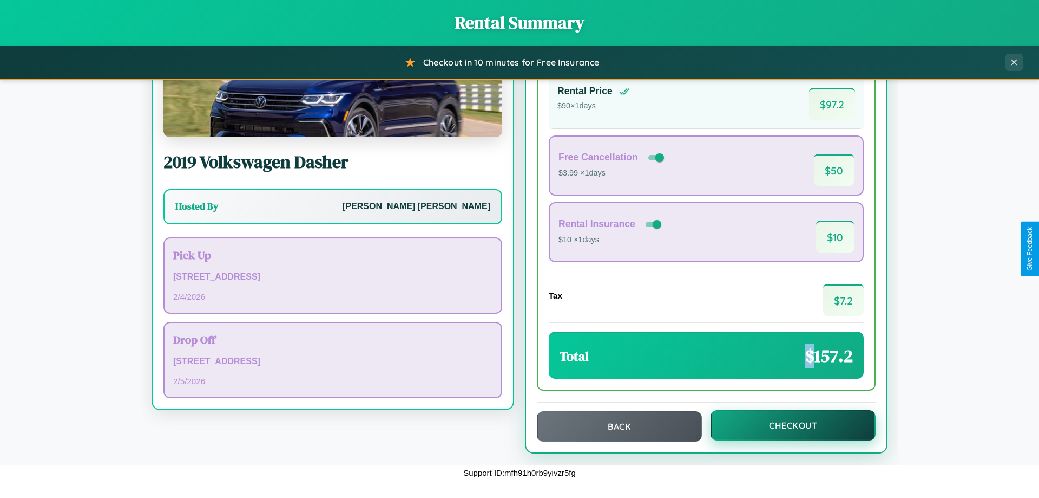
click at [786, 425] on button "Checkout" at bounding box center [793, 425] width 165 height 30
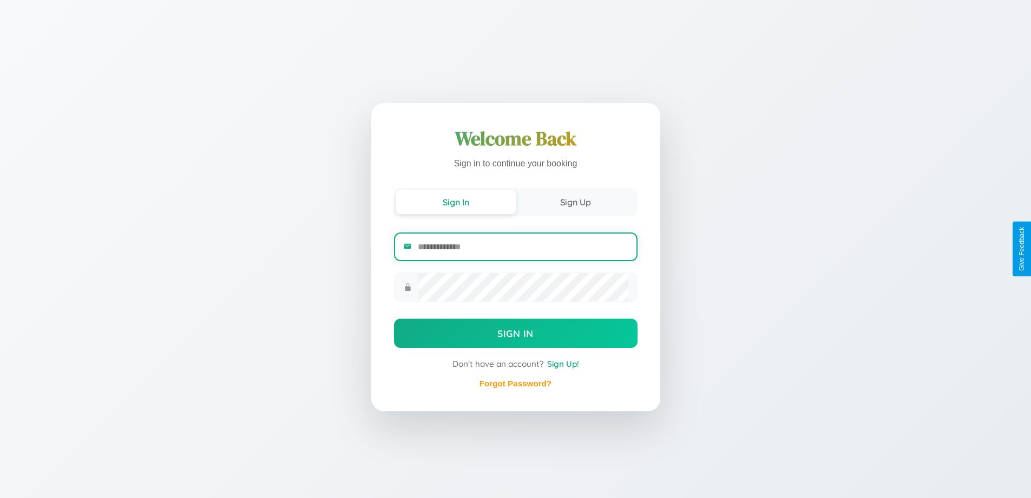
click at [522, 246] on input "email" at bounding box center [523, 246] width 210 height 27
type input "**********"
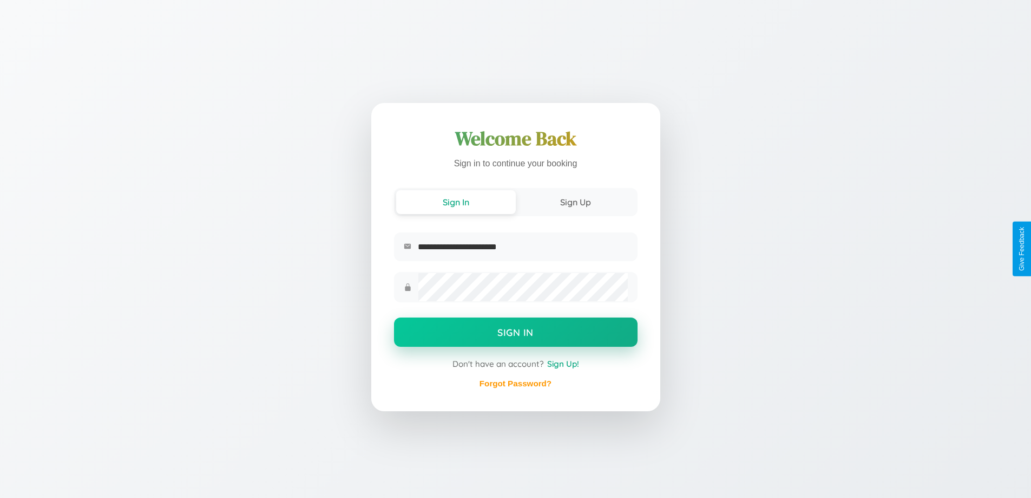
click at [515, 333] on button "Sign In" at bounding box center [516, 331] width 244 height 29
